Goal: Information Seeking & Learning: Learn about a topic

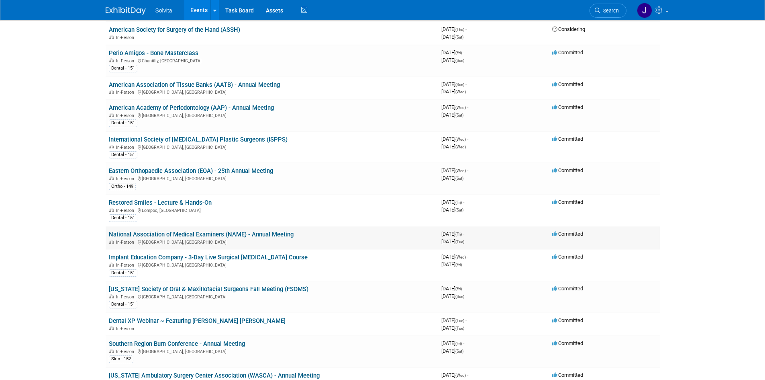
scroll to position [241, 0]
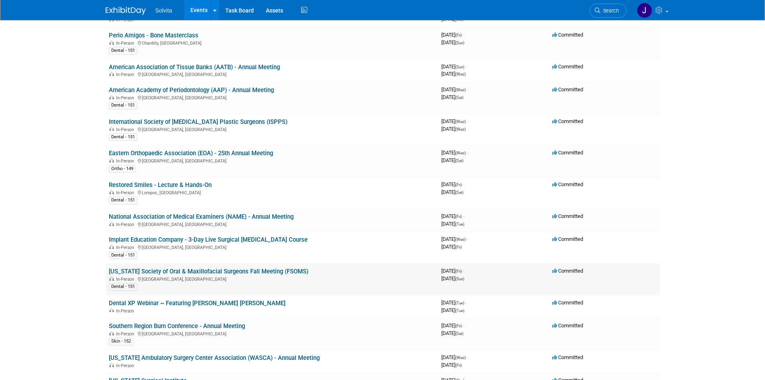
click at [183, 272] on link "[US_STATE] Society of Oral & Maxillofacial Surgeons Fall Meeting (FSOMS)" at bounding box center [209, 271] width 200 height 7
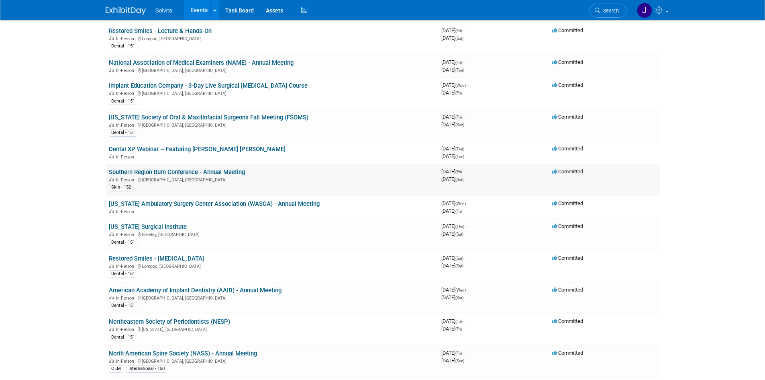
scroll to position [402, 0]
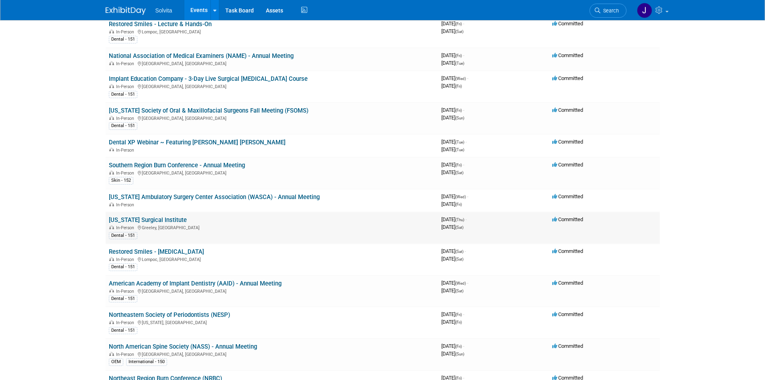
click at [155, 219] on link "[US_STATE] Surgical Institute" at bounding box center [148, 219] width 78 height 7
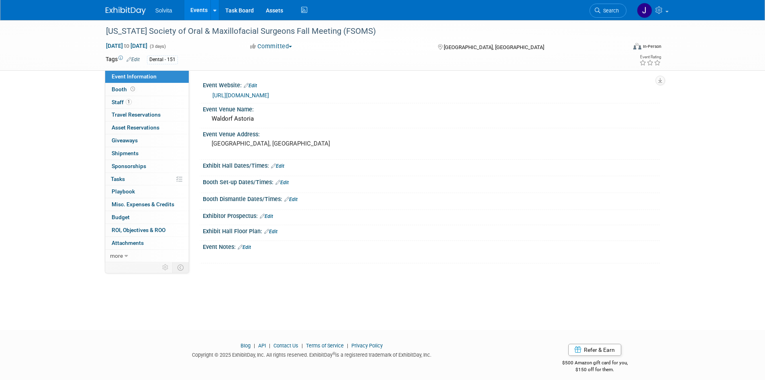
click at [233, 96] on link "https://fsoms.org/" at bounding box center [240, 95] width 57 height 6
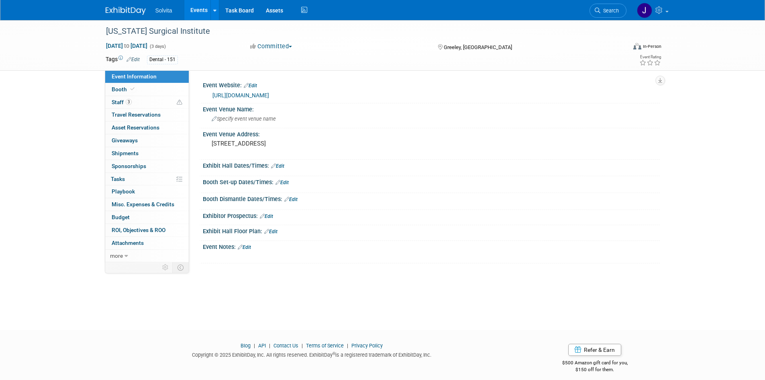
click at [269, 92] on link "[URL][DOMAIN_NAME]" at bounding box center [240, 95] width 57 height 6
